Goal: Information Seeking & Learning: Learn about a topic

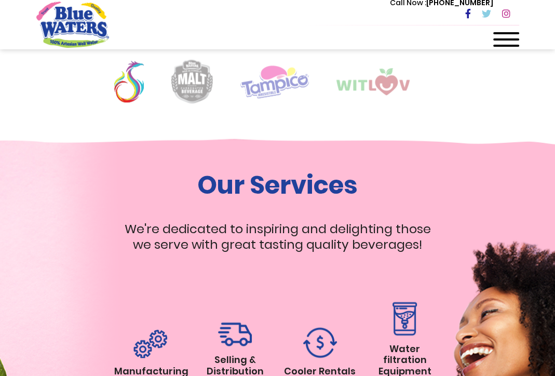
scroll to position [839, 0]
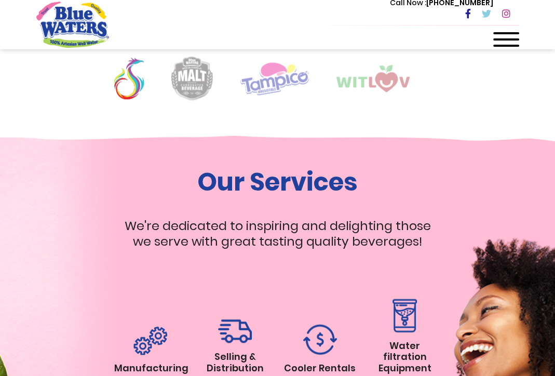
click at [189, 74] on img at bounding box center [192, 78] width 42 height 44
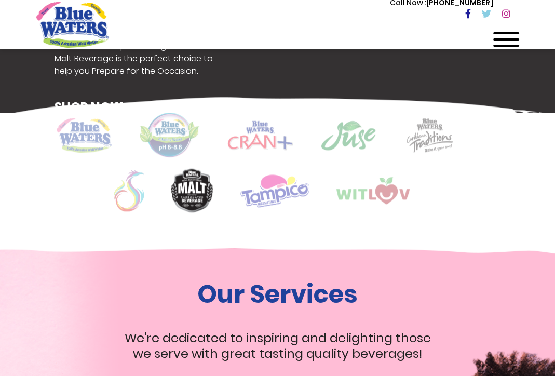
scroll to position [729, 0]
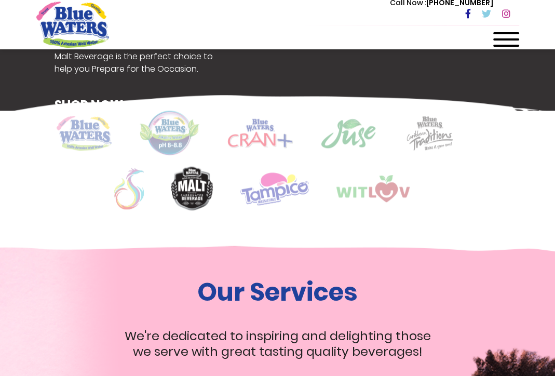
click at [161, 136] on img at bounding box center [169, 133] width 61 height 45
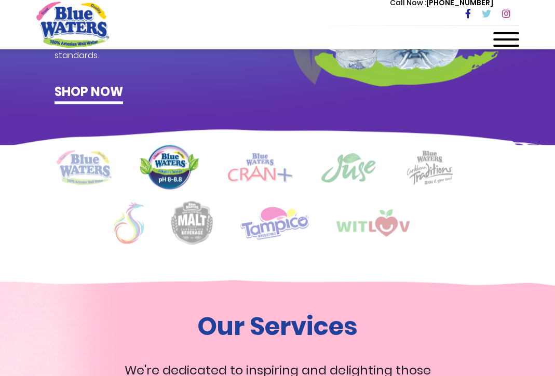
scroll to position [695, 0]
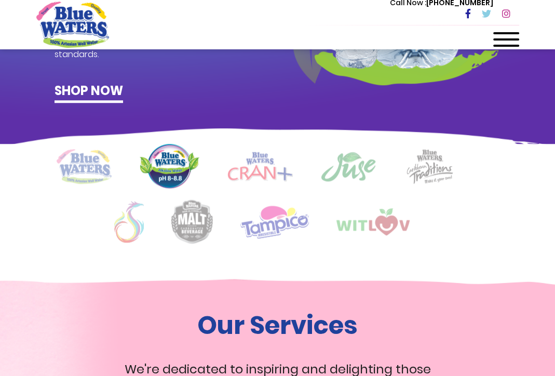
click at [267, 174] on img at bounding box center [259, 167] width 65 height 30
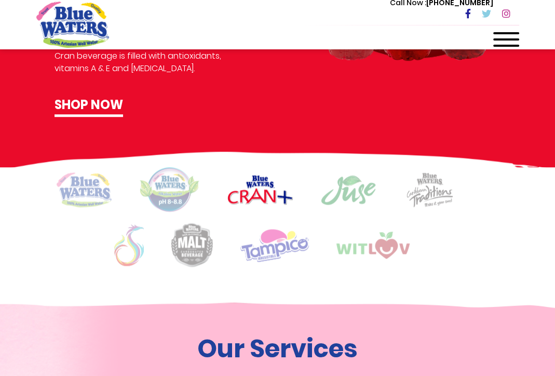
scroll to position [673, 0]
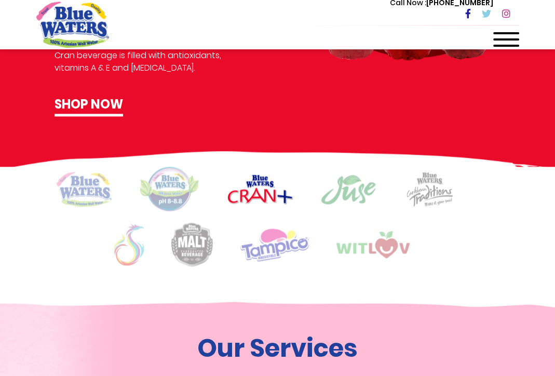
click at [421, 193] on img at bounding box center [430, 189] width 52 height 36
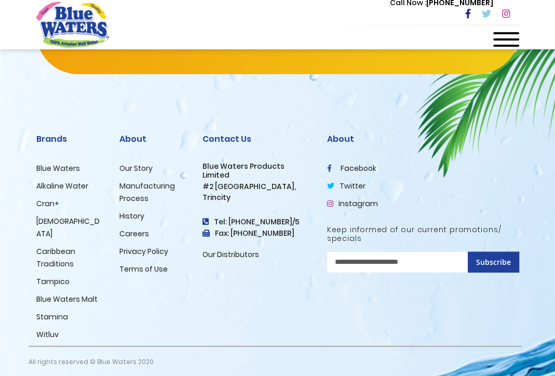
scroll to position [1875, 0]
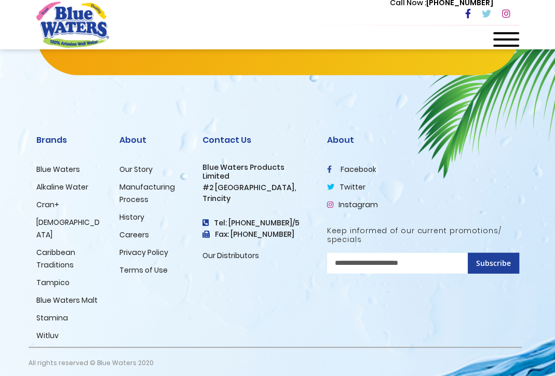
click at [137, 174] on link "Our Story" at bounding box center [135, 169] width 33 height 10
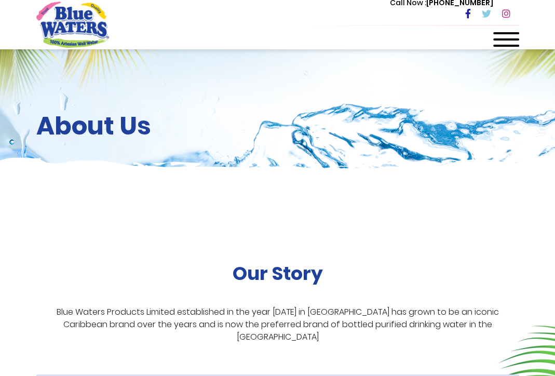
click at [509, 42] on div at bounding box center [506, 42] width 26 height 21
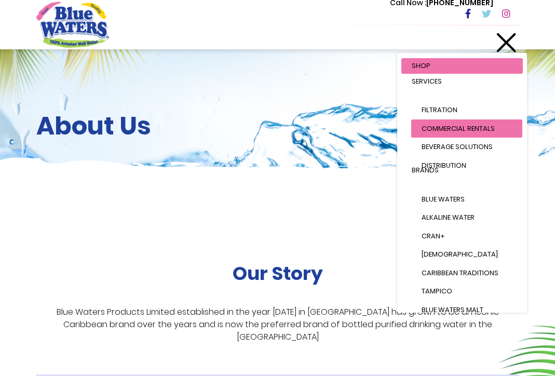
click at [438, 121] on link "Commercial Rentals" at bounding box center [466, 128] width 111 height 19
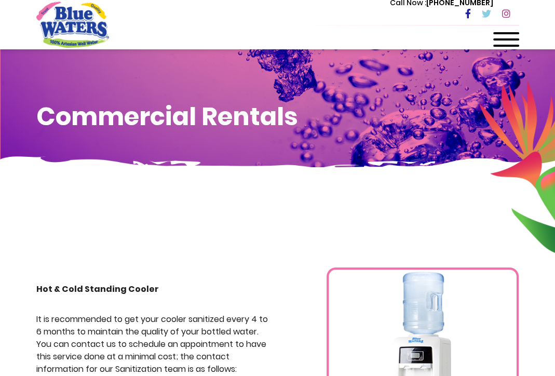
click at [518, 38] on span at bounding box center [506, 39] width 26 height 2
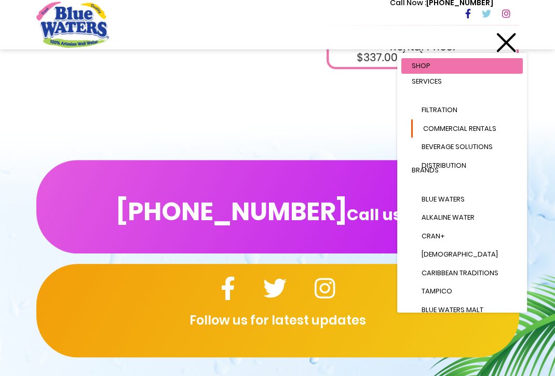
scroll to position [729, 0]
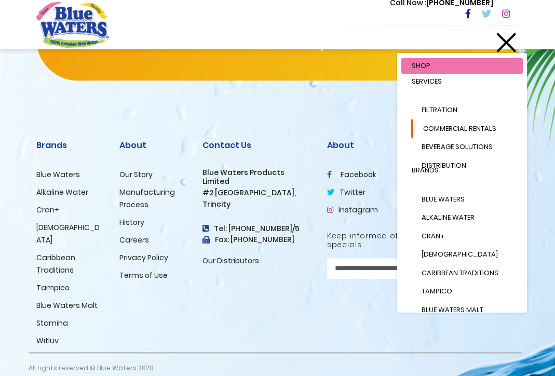
click at [133, 224] on link "History" at bounding box center [131, 222] width 25 height 10
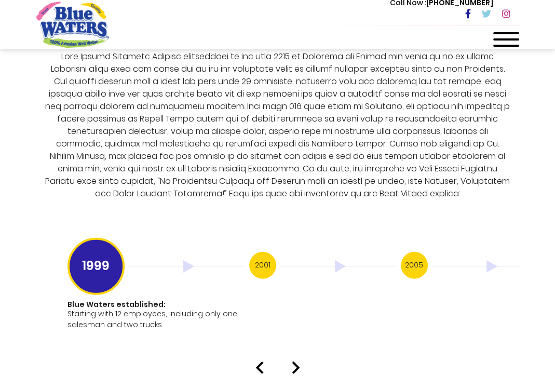
scroll to position [2067, 0]
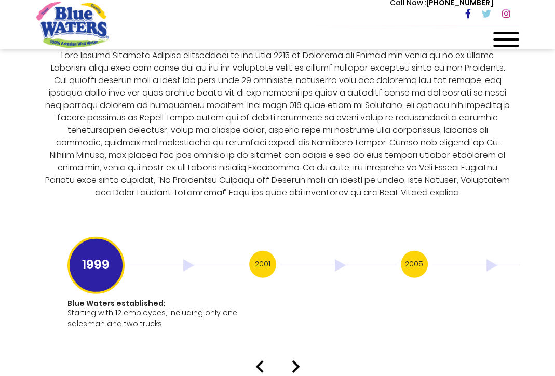
click at [259, 255] on h3 "2001" at bounding box center [262, 264] width 27 height 27
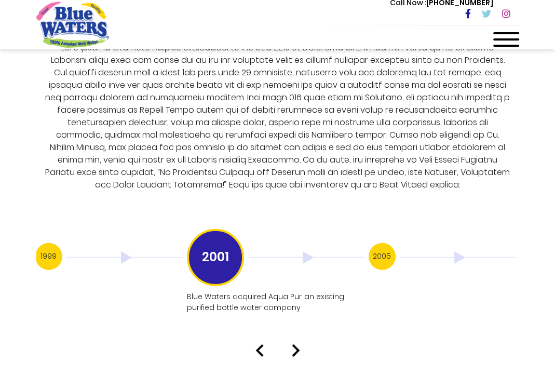
scroll to position [2075, 0]
click at [46, 244] on h3 "1999" at bounding box center [48, 255] width 27 height 27
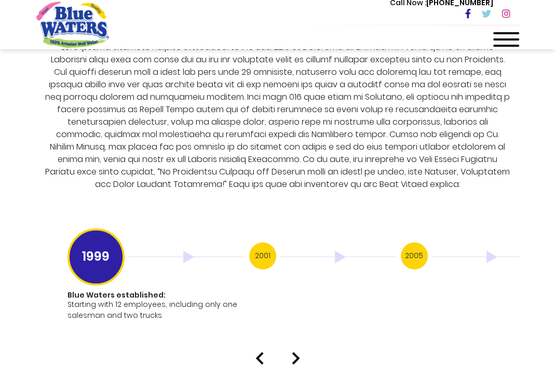
click at [259, 242] on h3 "2001" at bounding box center [262, 255] width 27 height 27
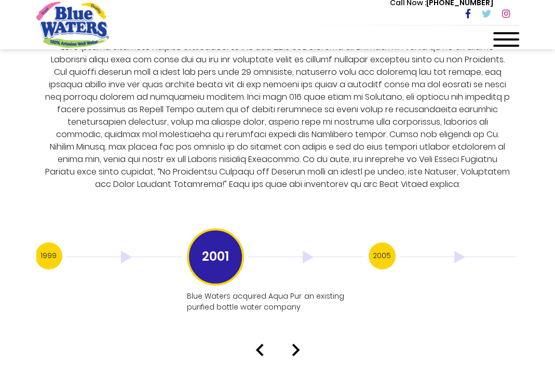
click at [381, 245] on h3 "2005" at bounding box center [381, 255] width 27 height 27
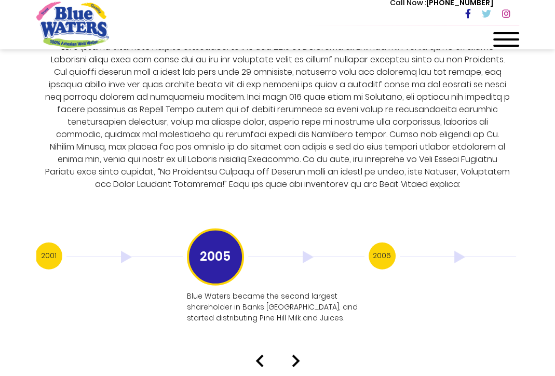
click at [381, 245] on h3 "2006" at bounding box center [381, 255] width 27 height 27
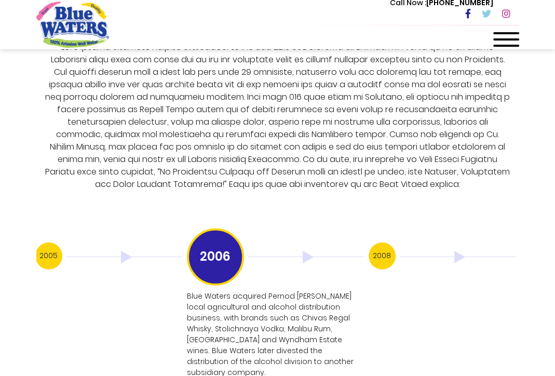
click at [389, 242] on h3 "2008" at bounding box center [381, 255] width 27 height 27
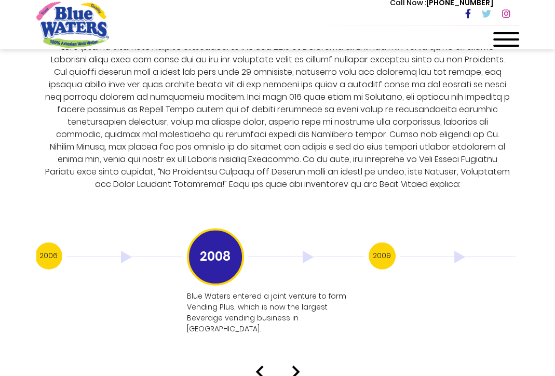
click at [389, 242] on h3 "2009" at bounding box center [381, 255] width 27 height 27
click at [384, 245] on h3 "2011" at bounding box center [381, 255] width 27 height 27
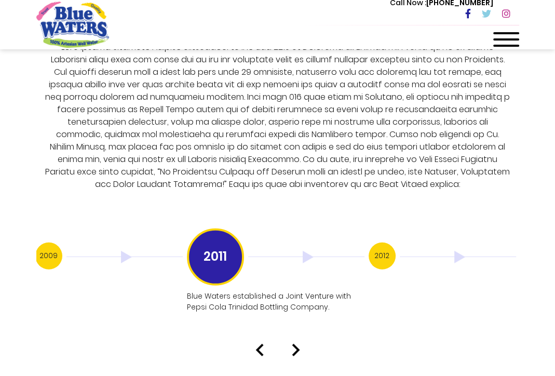
click at [384, 245] on h3 "2012" at bounding box center [381, 255] width 27 height 27
click at [384, 245] on h3 "2013" at bounding box center [381, 255] width 27 height 27
click at [384, 245] on h3 "2016" at bounding box center [381, 255] width 27 height 27
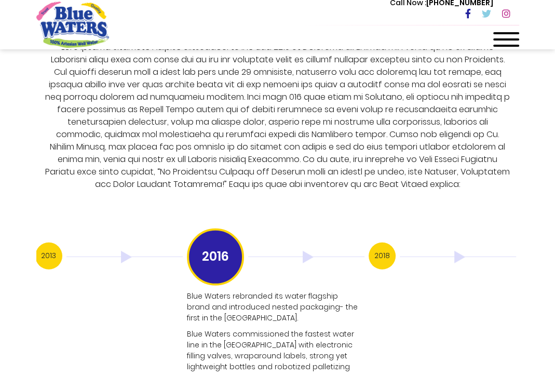
click at [384, 245] on h3 "2018" at bounding box center [381, 255] width 27 height 27
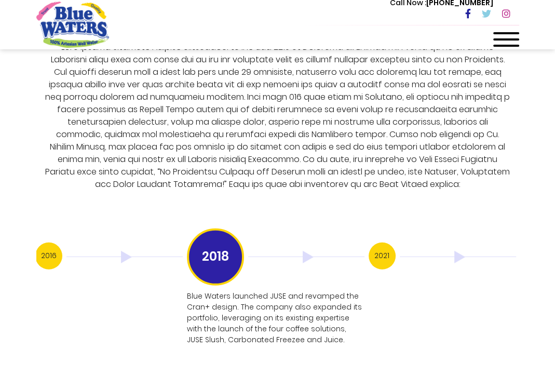
click at [375, 242] on h3 "2021" at bounding box center [381, 255] width 27 height 27
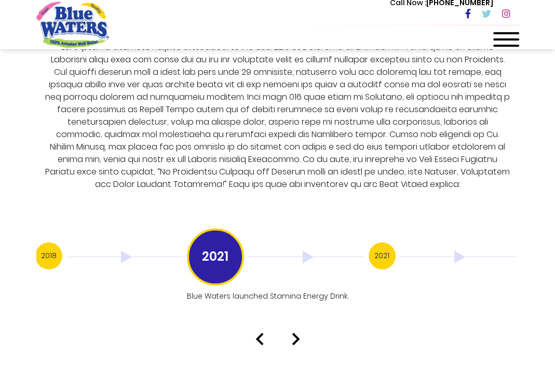
click at [385, 243] on h3 "2021" at bounding box center [381, 255] width 27 height 27
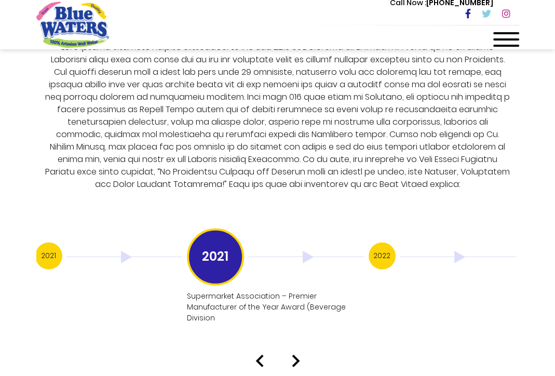
click at [385, 243] on h3 "2022" at bounding box center [381, 255] width 27 height 27
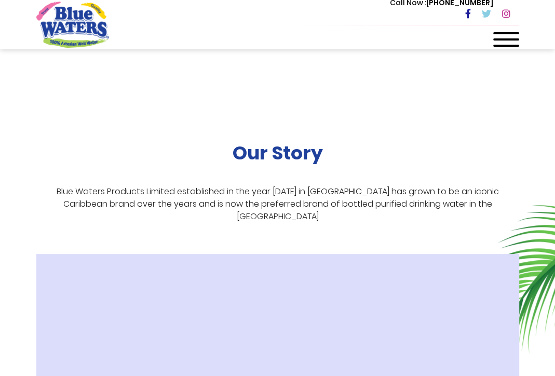
scroll to position [0, 0]
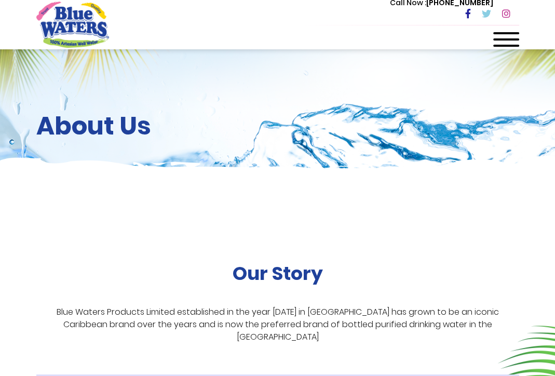
click at [515, 36] on div at bounding box center [506, 42] width 26 height 21
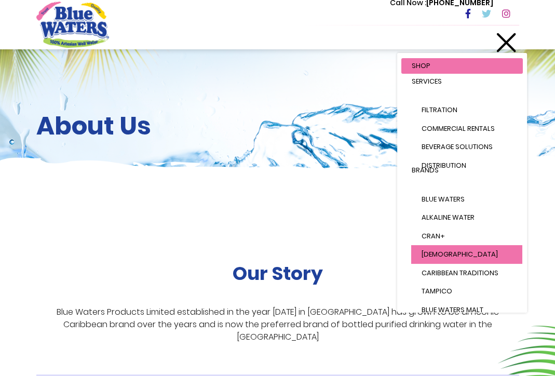
scroll to position [144, 0]
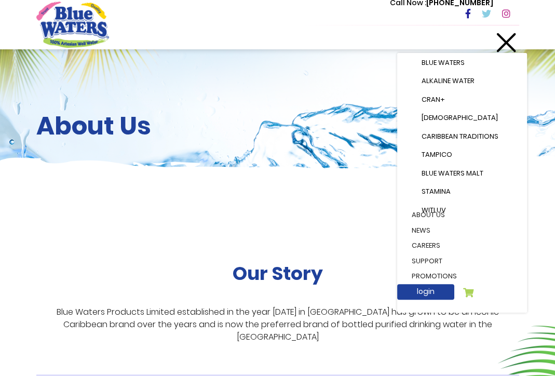
click at [414, 238] on link "careers" at bounding box center [461, 246] width 121 height 16
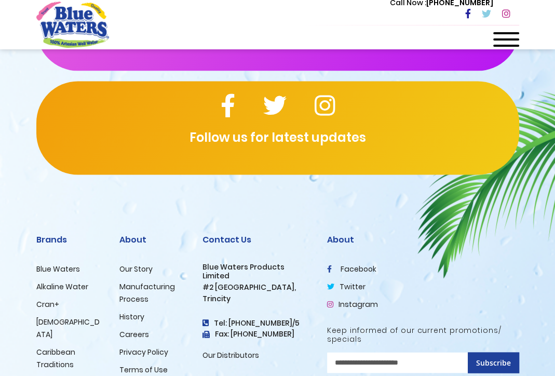
scroll to position [1191, 0]
